Goal: Task Accomplishment & Management: Use online tool/utility

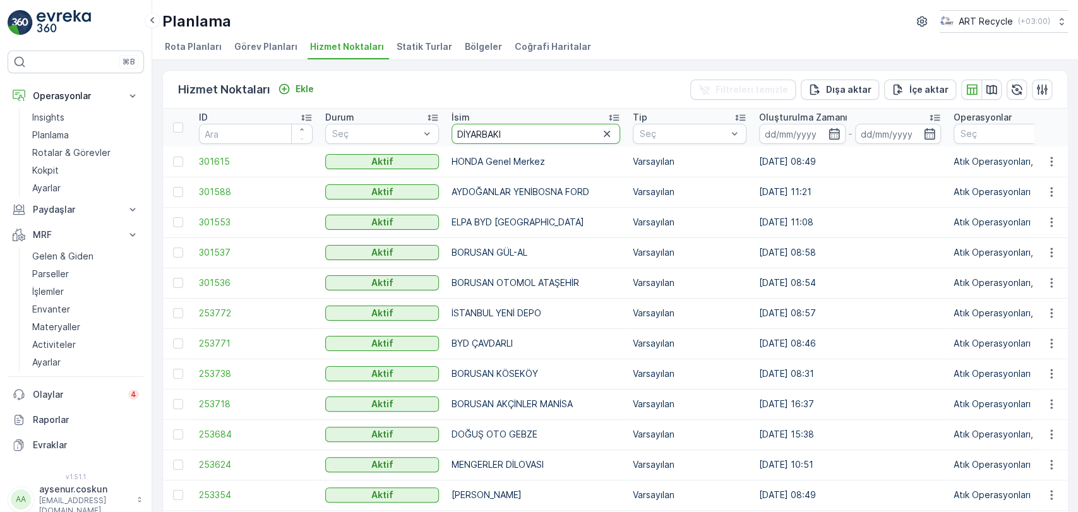
type input "DİYARBAKIR"
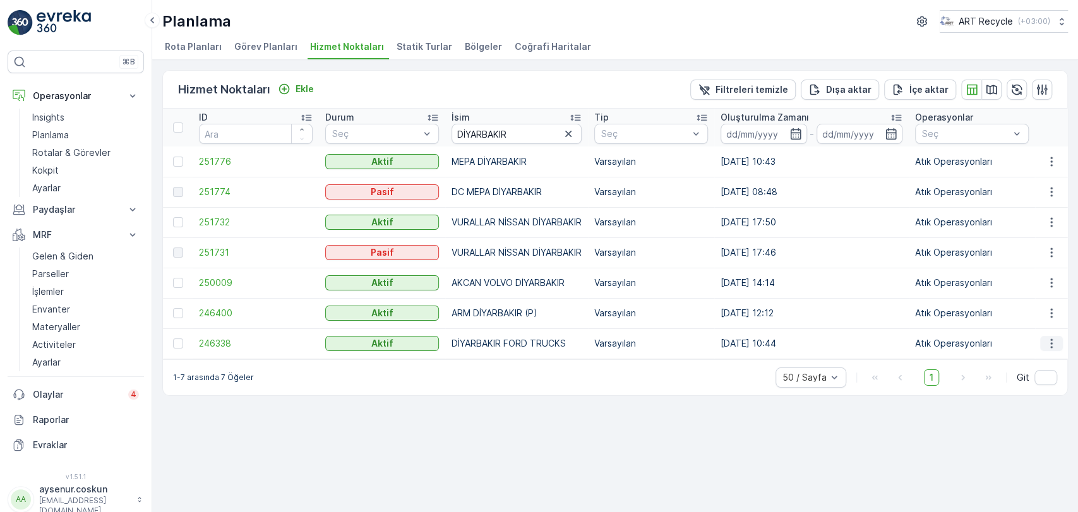
click at [1053, 340] on icon "button" at bounding box center [1051, 343] width 13 height 13
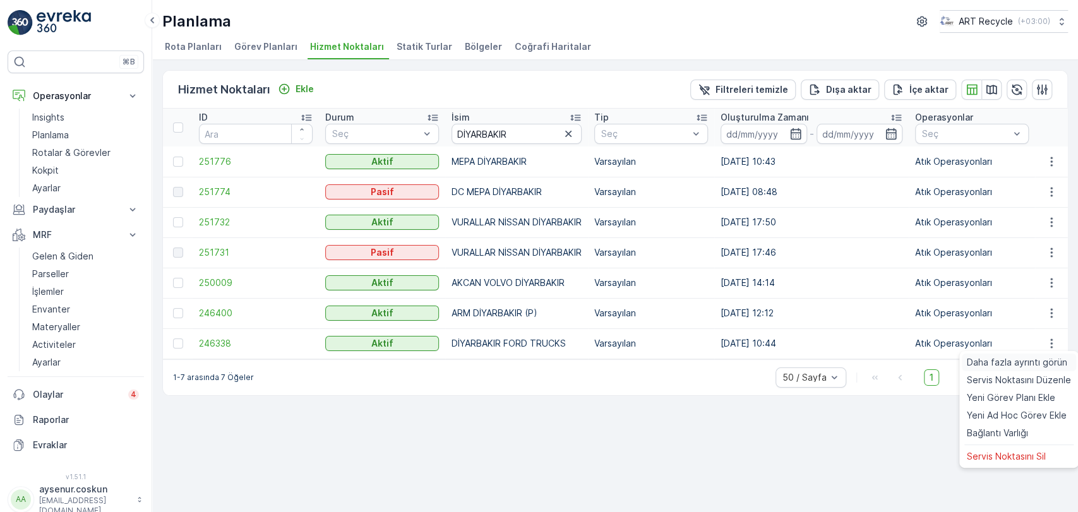
click at [1041, 361] on span "Daha fazla ayrıntı görün" at bounding box center [1017, 362] width 100 height 13
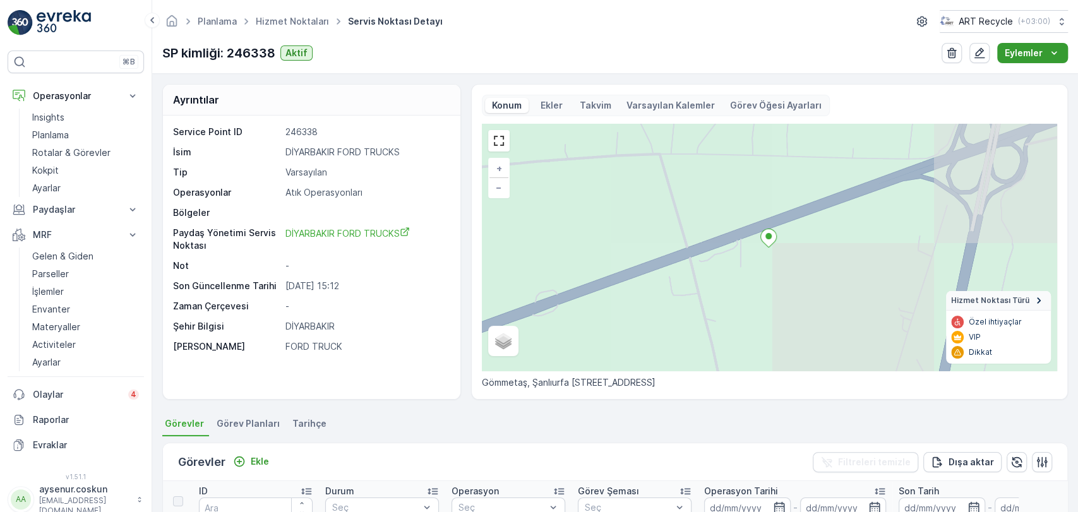
click at [1057, 56] on icon "Eylemler" at bounding box center [1054, 53] width 13 height 13
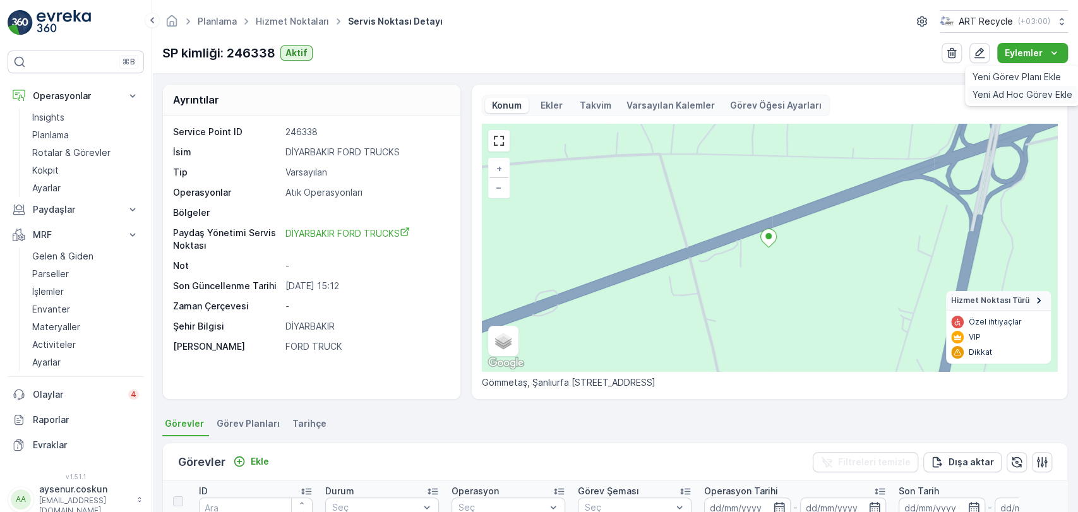
click at [1012, 97] on span "Yeni Ad Hoc Görev Ekle" at bounding box center [1023, 94] width 100 height 13
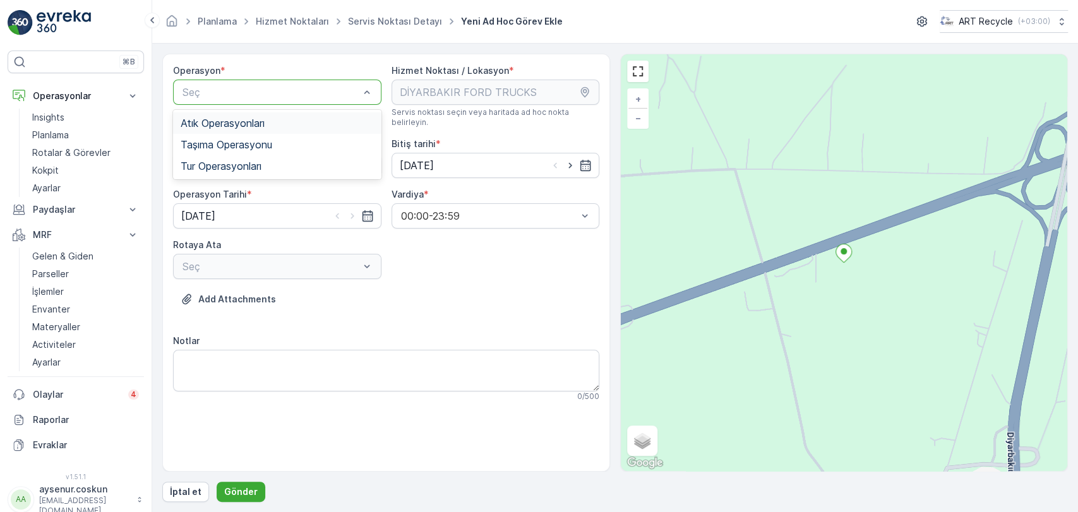
click at [261, 114] on div "Atık Operasyonları" at bounding box center [277, 122] width 208 height 21
click at [264, 156] on div "Seç" at bounding box center [277, 165] width 208 height 25
click at [260, 191] on div "Atık Toplama" at bounding box center [277, 196] width 193 height 11
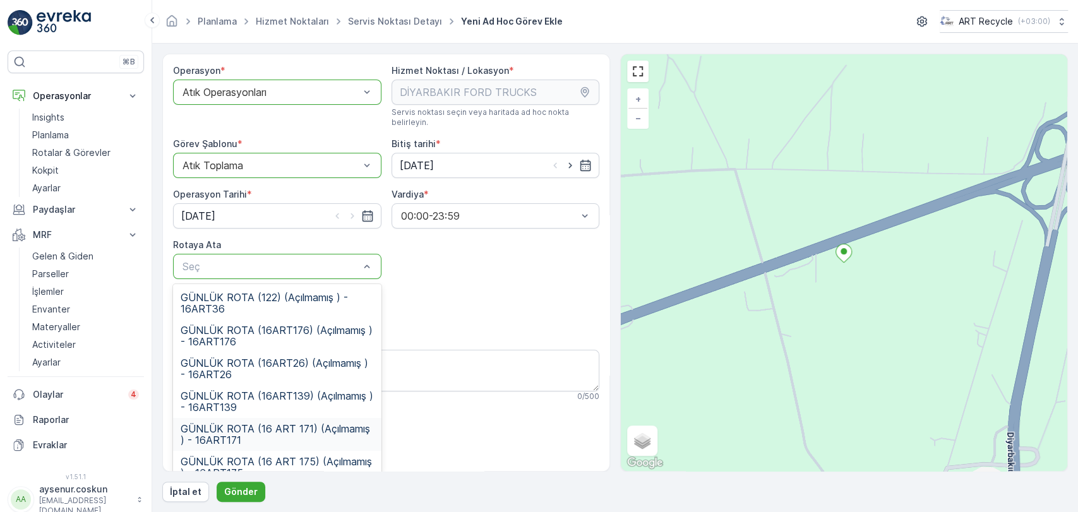
click at [292, 423] on span "GÜNLÜK ROTA (16 ART 171) (Açılmamış ) - 16ART171" at bounding box center [277, 434] width 193 height 23
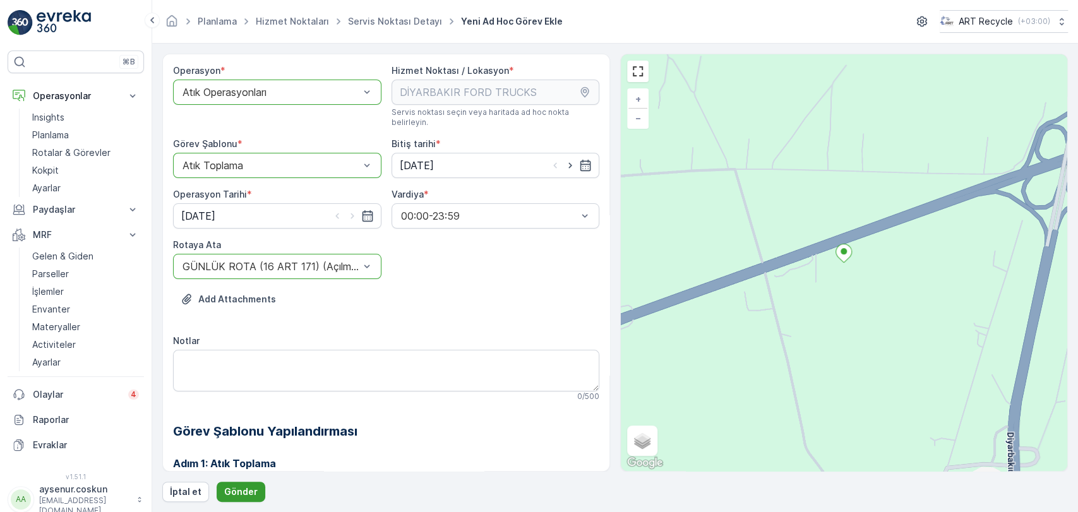
click at [243, 490] on p "Gönder" at bounding box center [240, 492] width 33 height 13
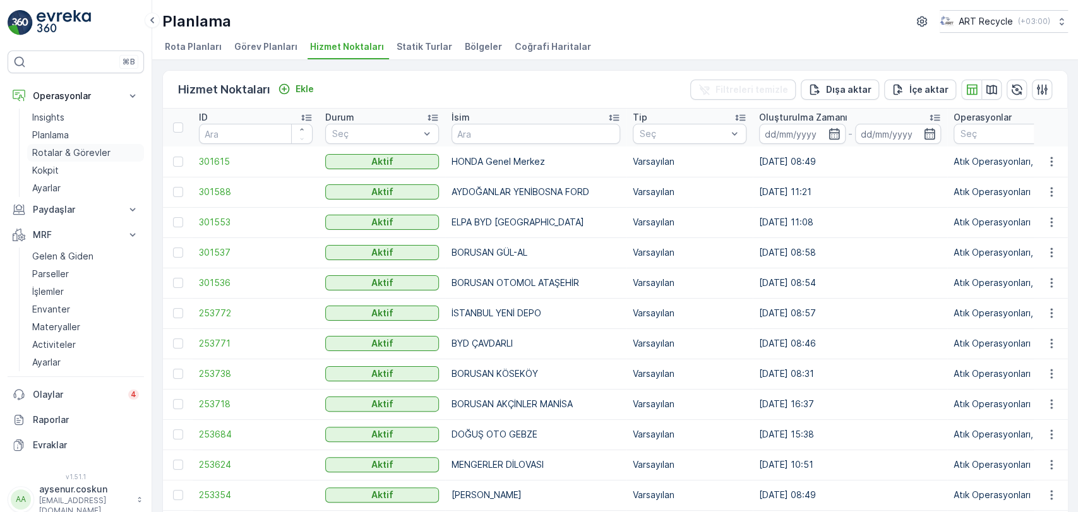
click at [90, 157] on p "Rotalar & Görevler" at bounding box center [71, 153] width 78 height 13
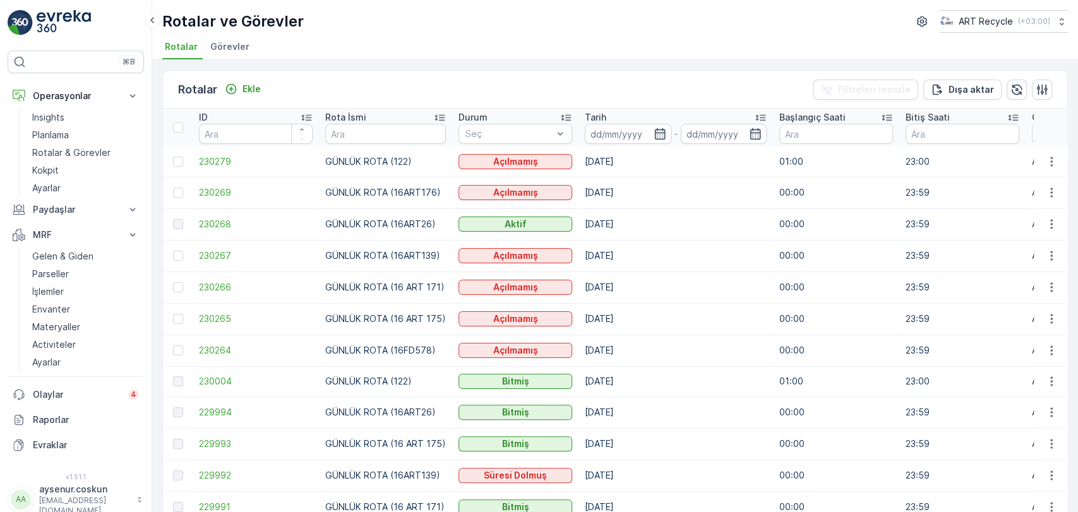
click at [218, 45] on span "Görevler" at bounding box center [229, 46] width 39 height 13
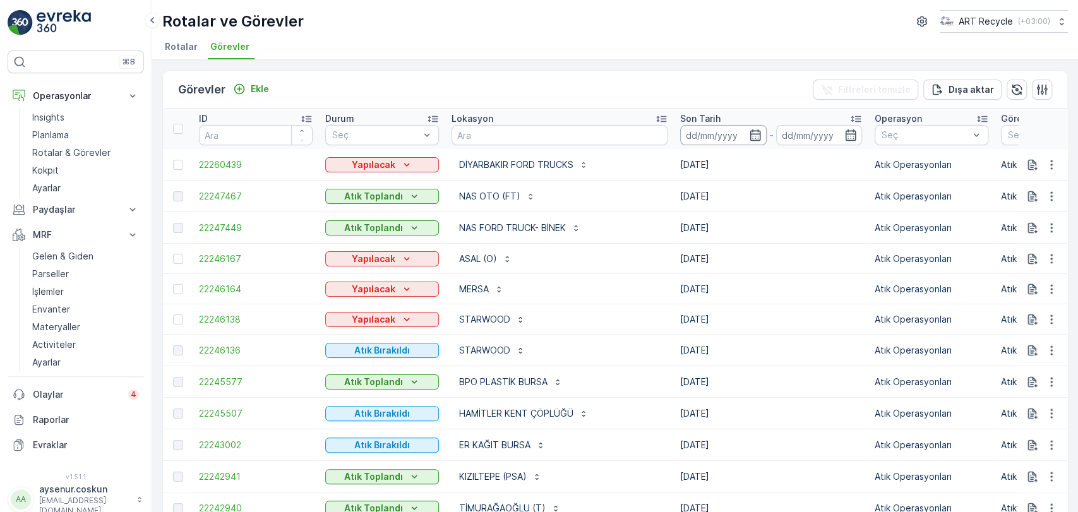
click at [680, 138] on input at bounding box center [723, 135] width 87 height 20
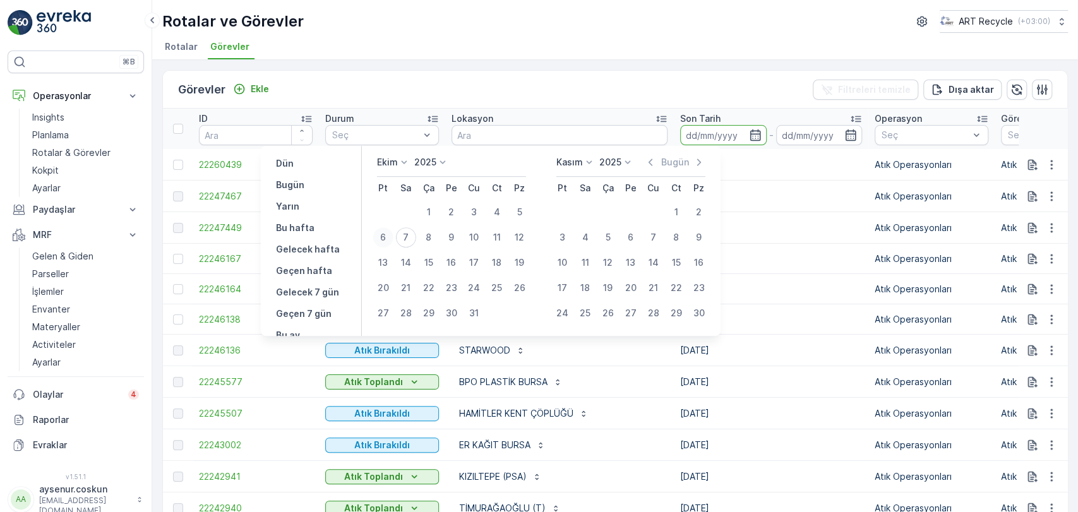
click at [390, 237] on div "6" at bounding box center [383, 237] width 20 height 20
type input "[DATE]"
click at [390, 237] on div "6" at bounding box center [383, 237] width 20 height 20
type input "[DATE]"
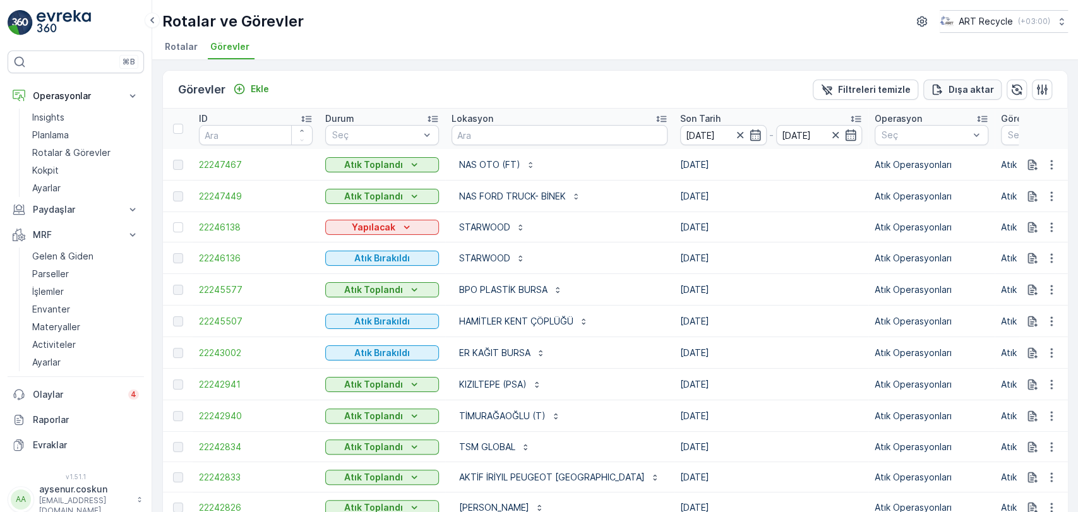
click at [970, 88] on p "Dışa aktar" at bounding box center [971, 89] width 45 height 13
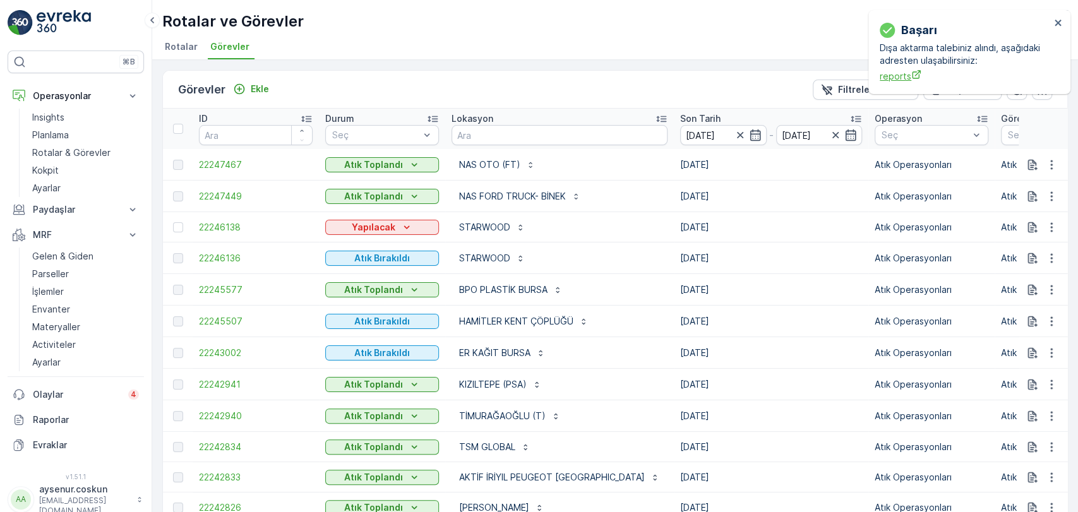
click at [902, 81] on span "reports" at bounding box center [965, 75] width 171 height 13
click at [66, 31] on img at bounding box center [64, 22] width 54 height 25
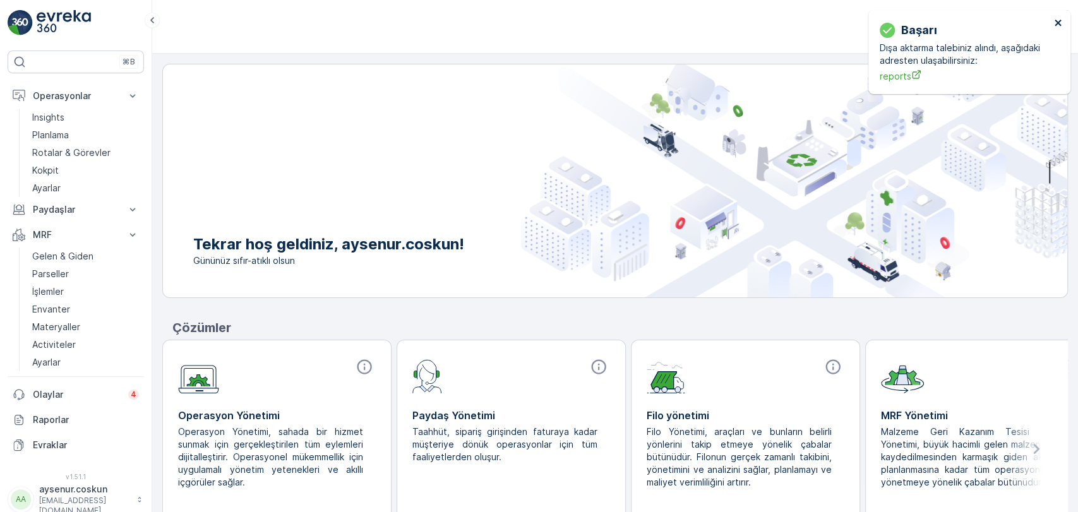
click at [1057, 27] on icon "close" at bounding box center [1058, 23] width 9 height 10
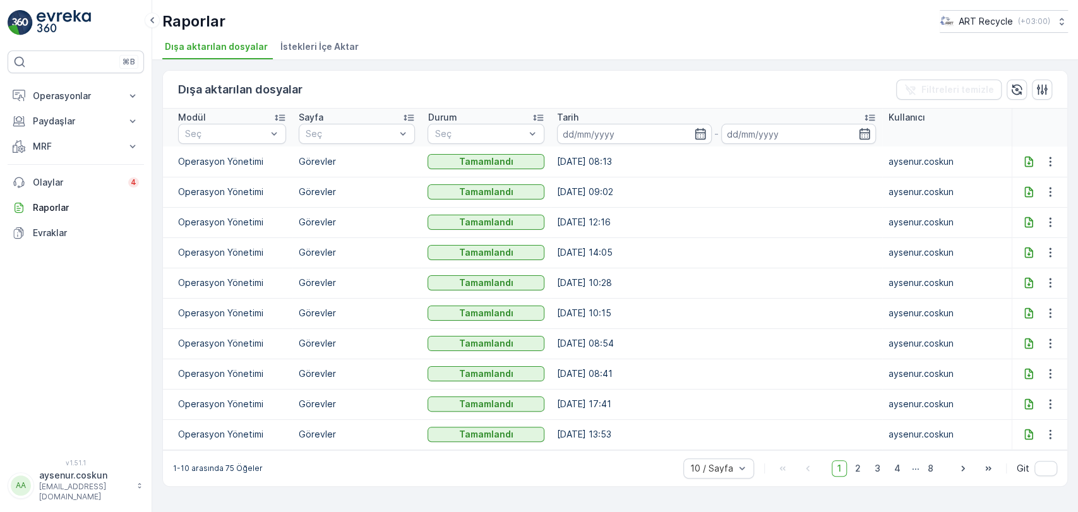
click at [1025, 159] on icon at bounding box center [1028, 161] width 13 height 13
click at [94, 103] on button "Operasyonlar" at bounding box center [76, 95] width 136 height 25
click at [95, 116] on link "Insights" at bounding box center [85, 118] width 117 height 18
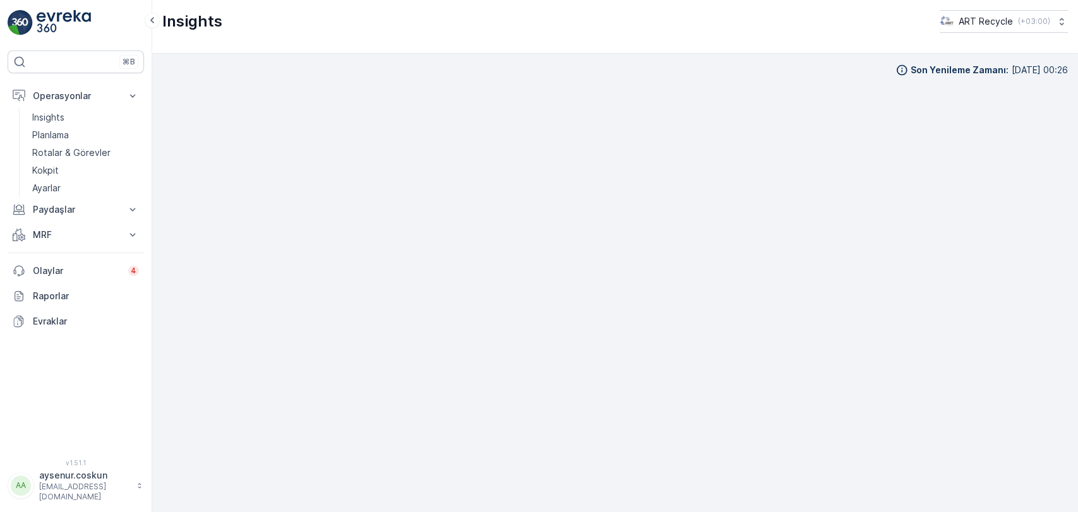
scroll to position [12, 0]
